Goal: Check status

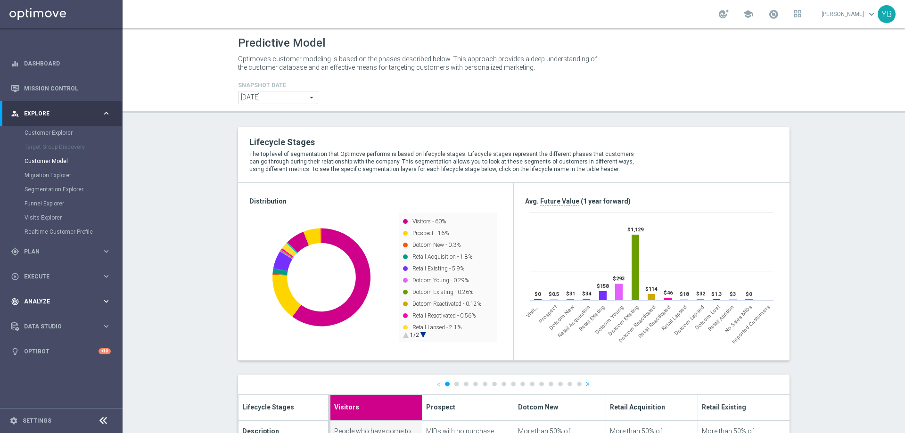
click at [102, 300] on icon "keyboard_arrow_right" at bounding box center [106, 301] width 9 height 9
click at [105, 280] on icon "keyboard_arrow_right" at bounding box center [106, 278] width 9 height 9
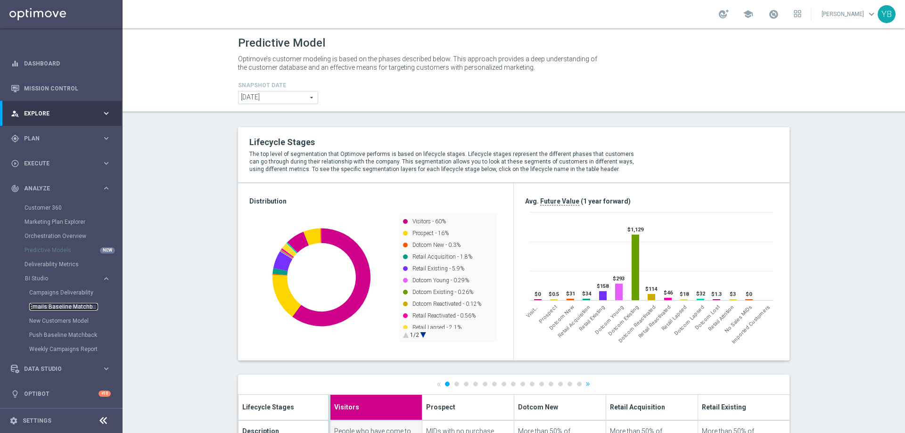
click at [71, 306] on link "Emails Baseline Matchback" at bounding box center [63, 307] width 69 height 8
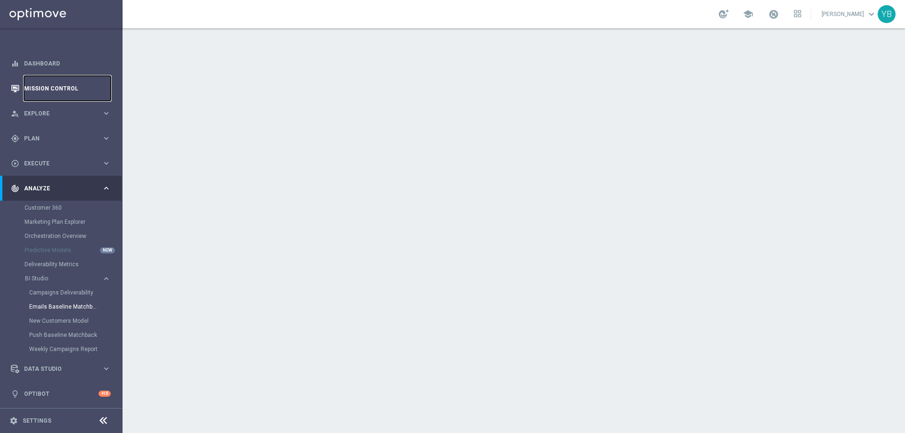
click at [63, 90] on link "Mission Control" at bounding box center [67, 88] width 87 height 25
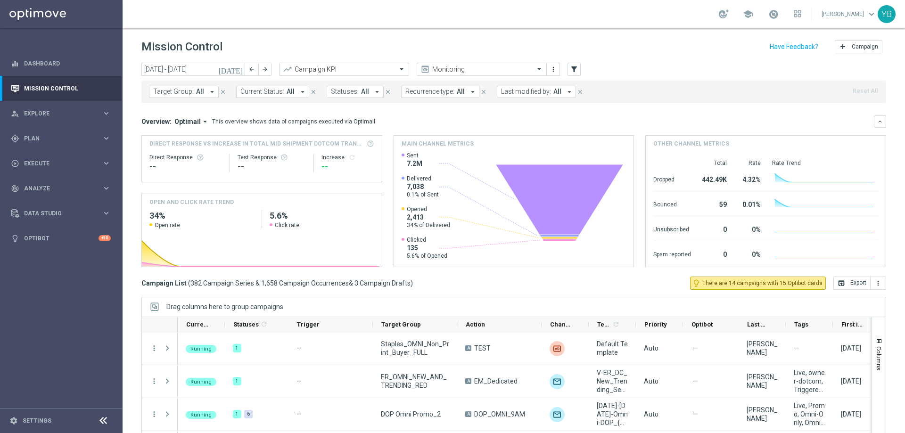
click at [236, 71] on icon "[DATE]" at bounding box center [230, 69] width 25 height 8
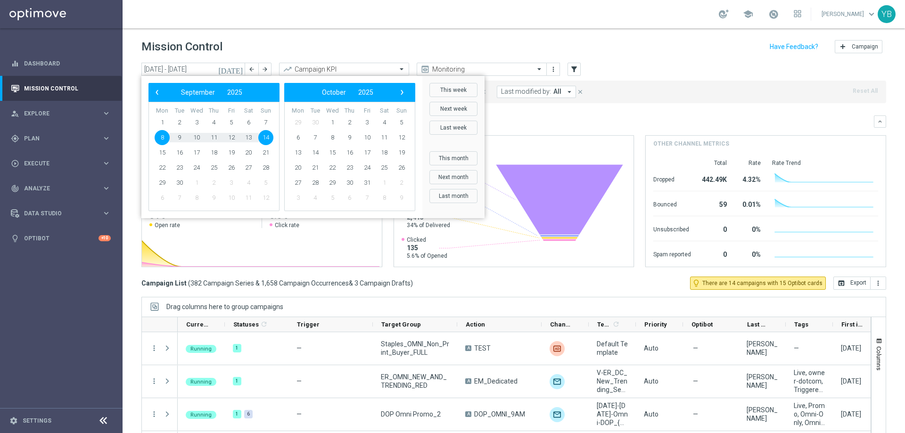
click at [159, 135] on span "8" at bounding box center [162, 137] width 15 height 15
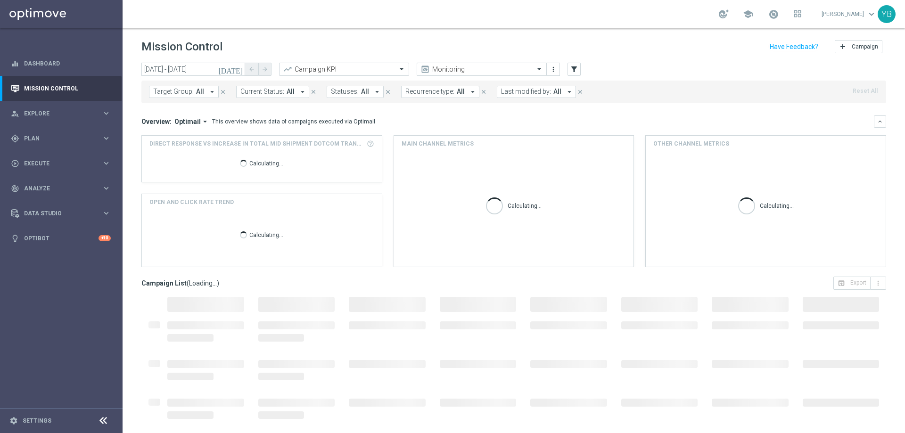
type input "[DATE] - [DATE]"
click at [202, 123] on icon "arrow_drop_down" at bounding box center [205, 121] width 8 height 8
click at [168, 134] on div "Analysis" at bounding box center [171, 136] width 23 height 8
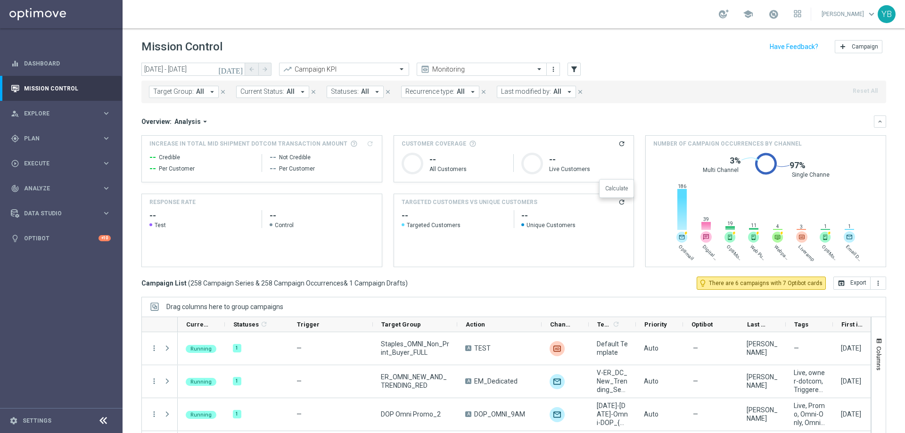
click at [618, 204] on icon "refresh" at bounding box center [622, 202] width 8 height 8
click at [128, 282] on div "[DATE] [DATE] - [DATE] arrow_back arrow_forward Campaign KPI trending_up Monito…" at bounding box center [514, 244] width 783 height 362
